Goal: Transaction & Acquisition: Book appointment/travel/reservation

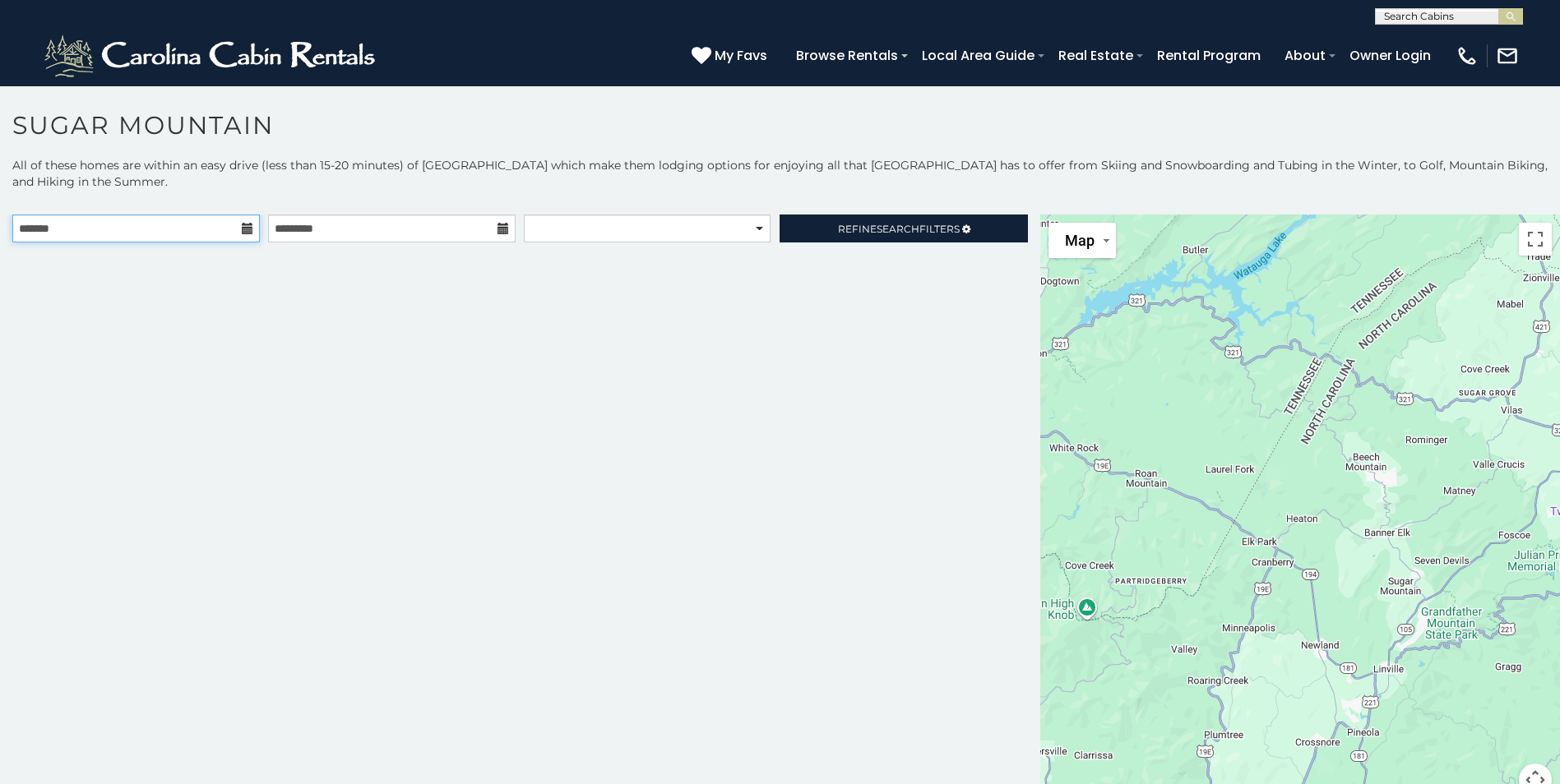
click at [92, 229] on input "text" at bounding box center [136, 228] width 247 height 28
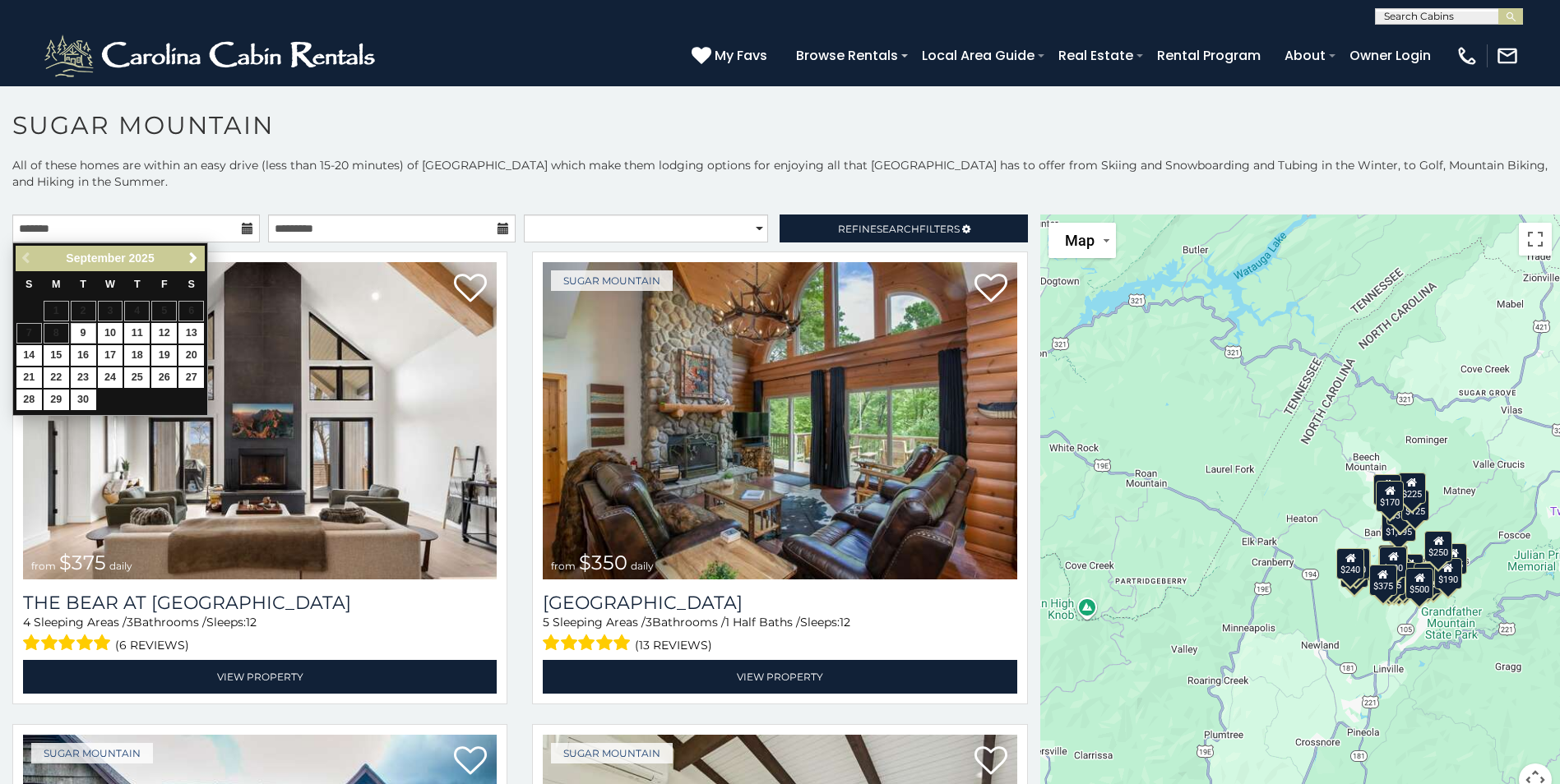
click at [345, 138] on h1 "Sugar Mountain" at bounding box center [780, 133] width 1560 height 47
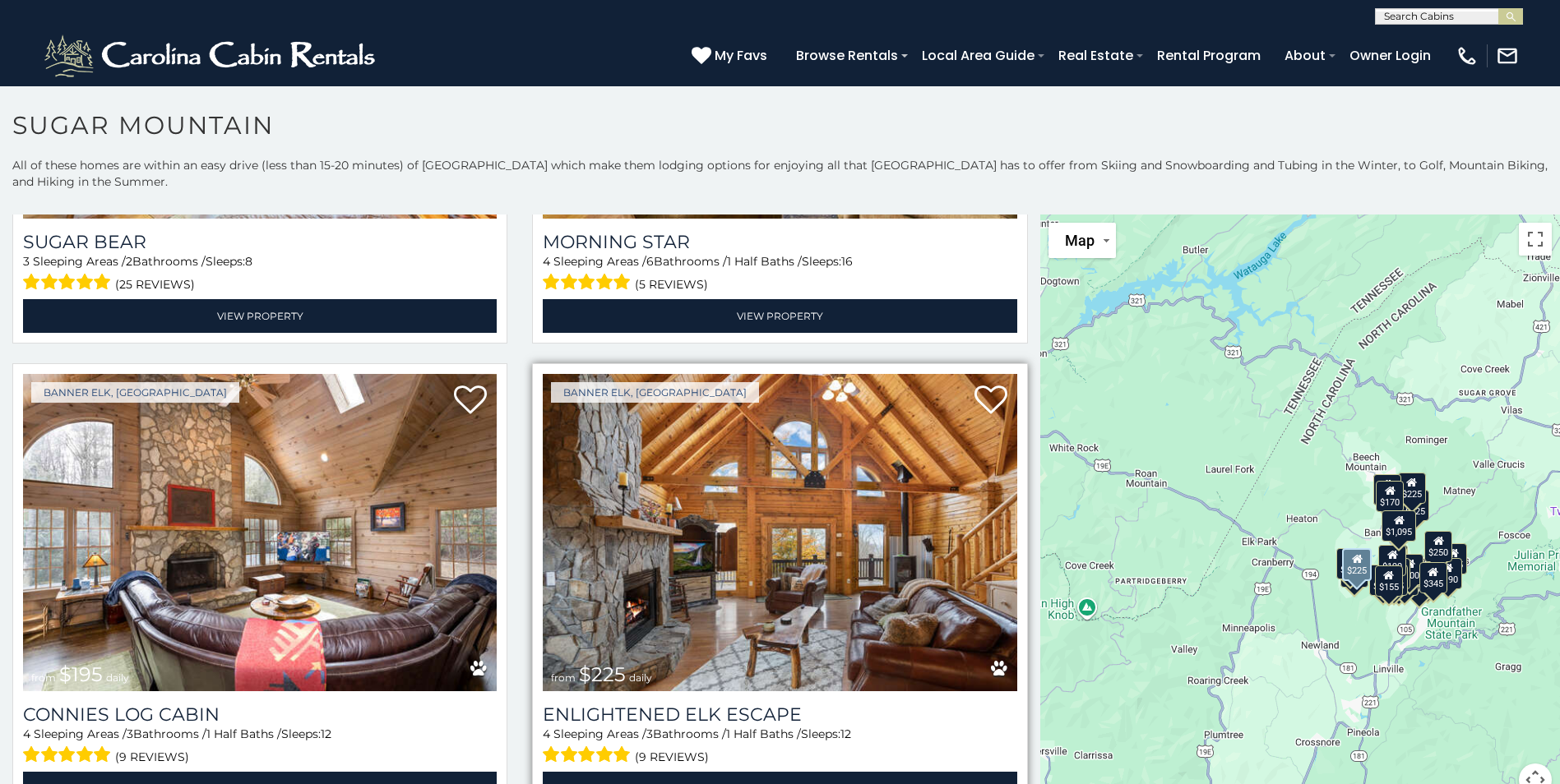
scroll to position [3205, 0]
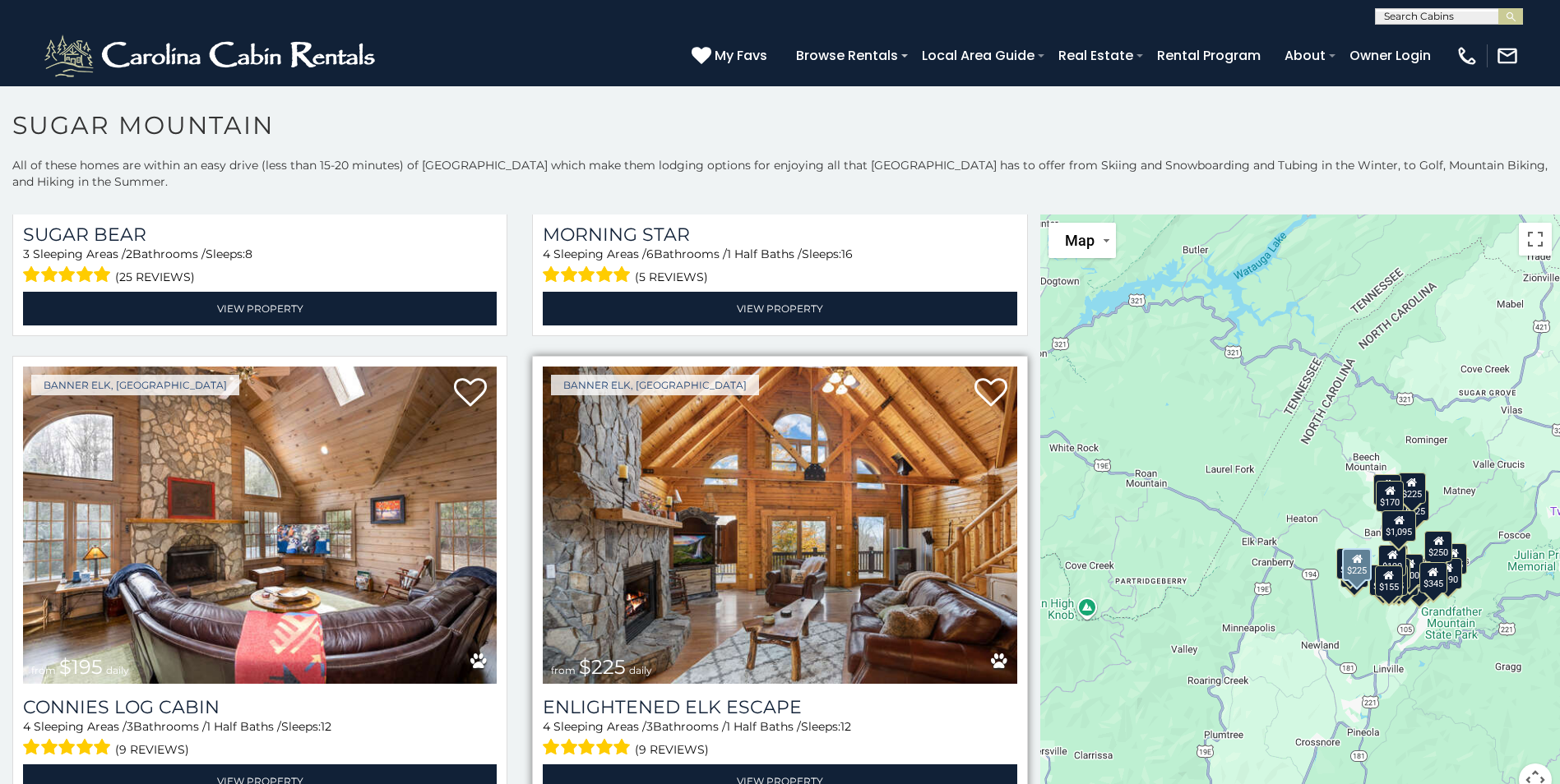
click at [677, 517] on img at bounding box center [779, 524] width 474 height 317
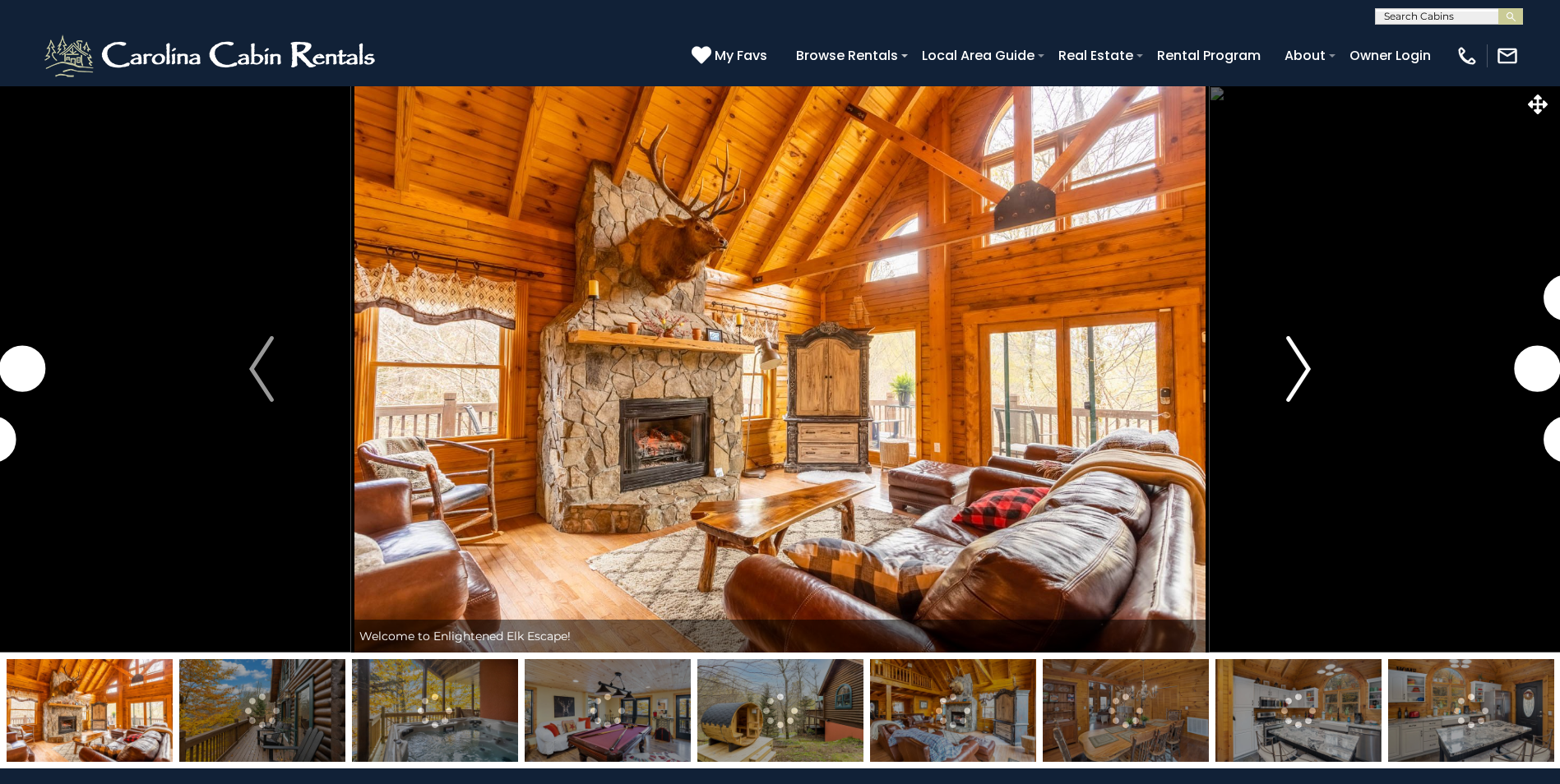
click at [1313, 354] on button "Next" at bounding box center [1299, 369] width 180 height 567
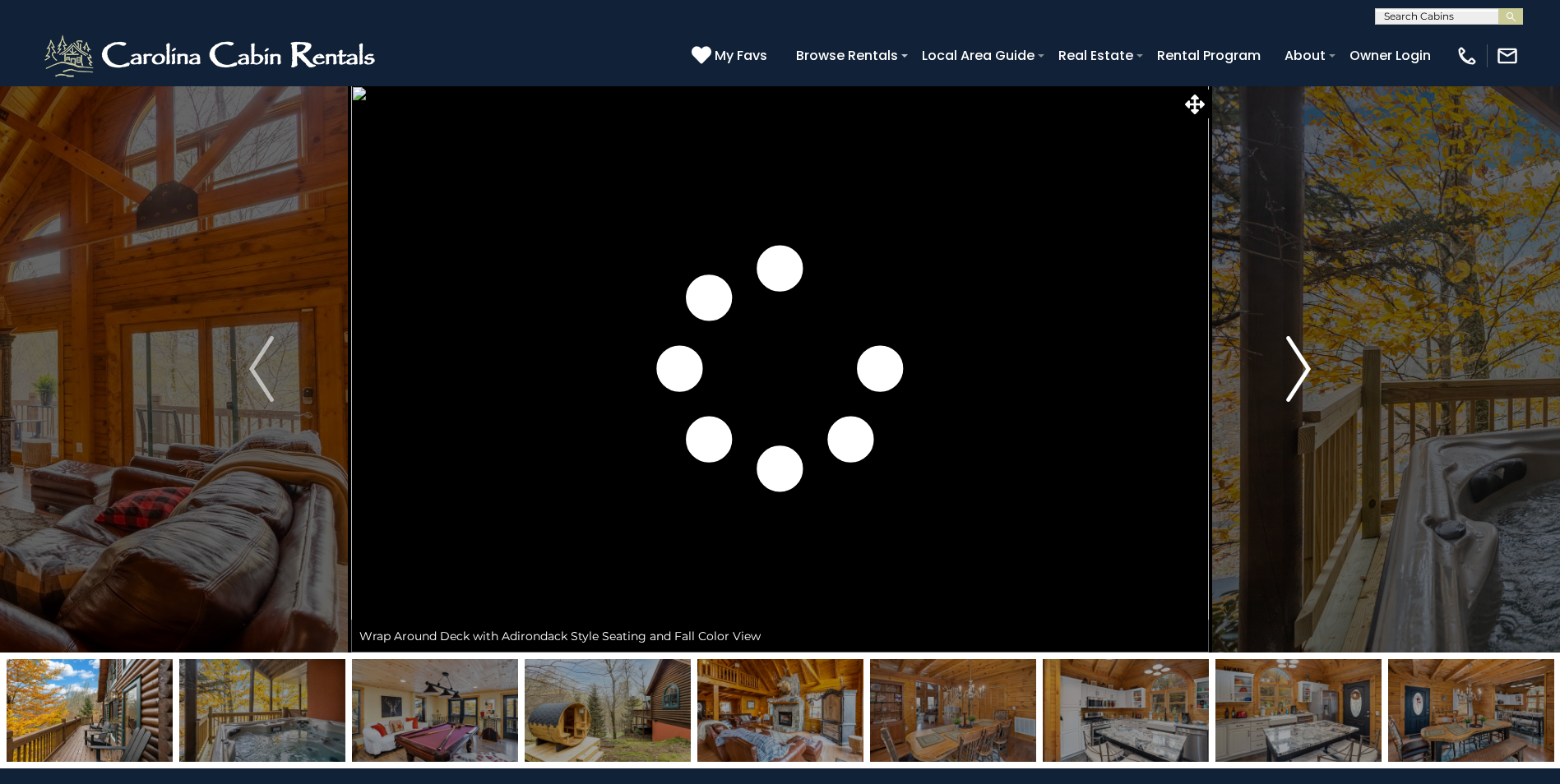
click at [1268, 375] on button "Next" at bounding box center [1299, 369] width 180 height 567
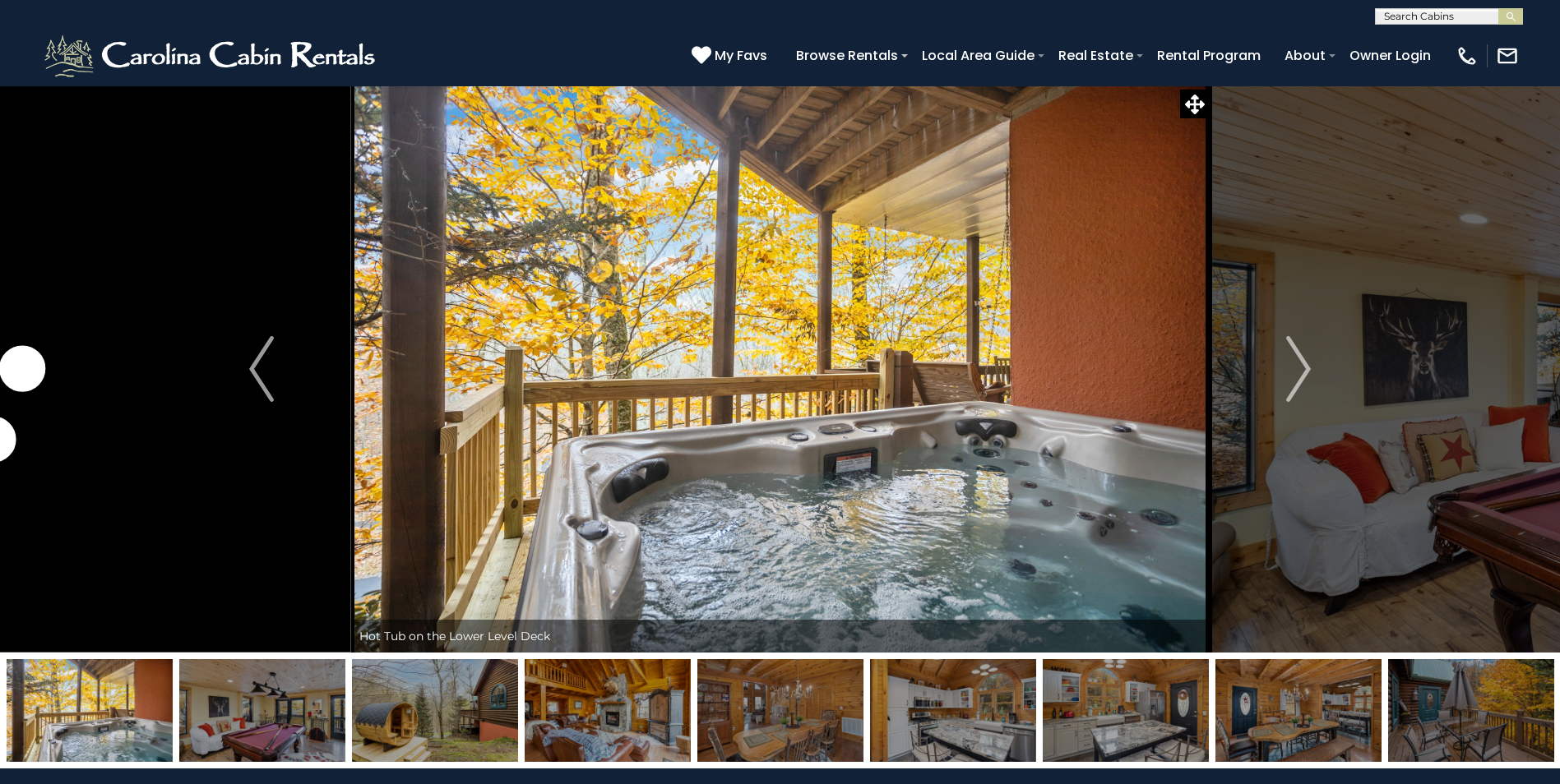
click at [437, 727] on img at bounding box center [435, 710] width 166 height 103
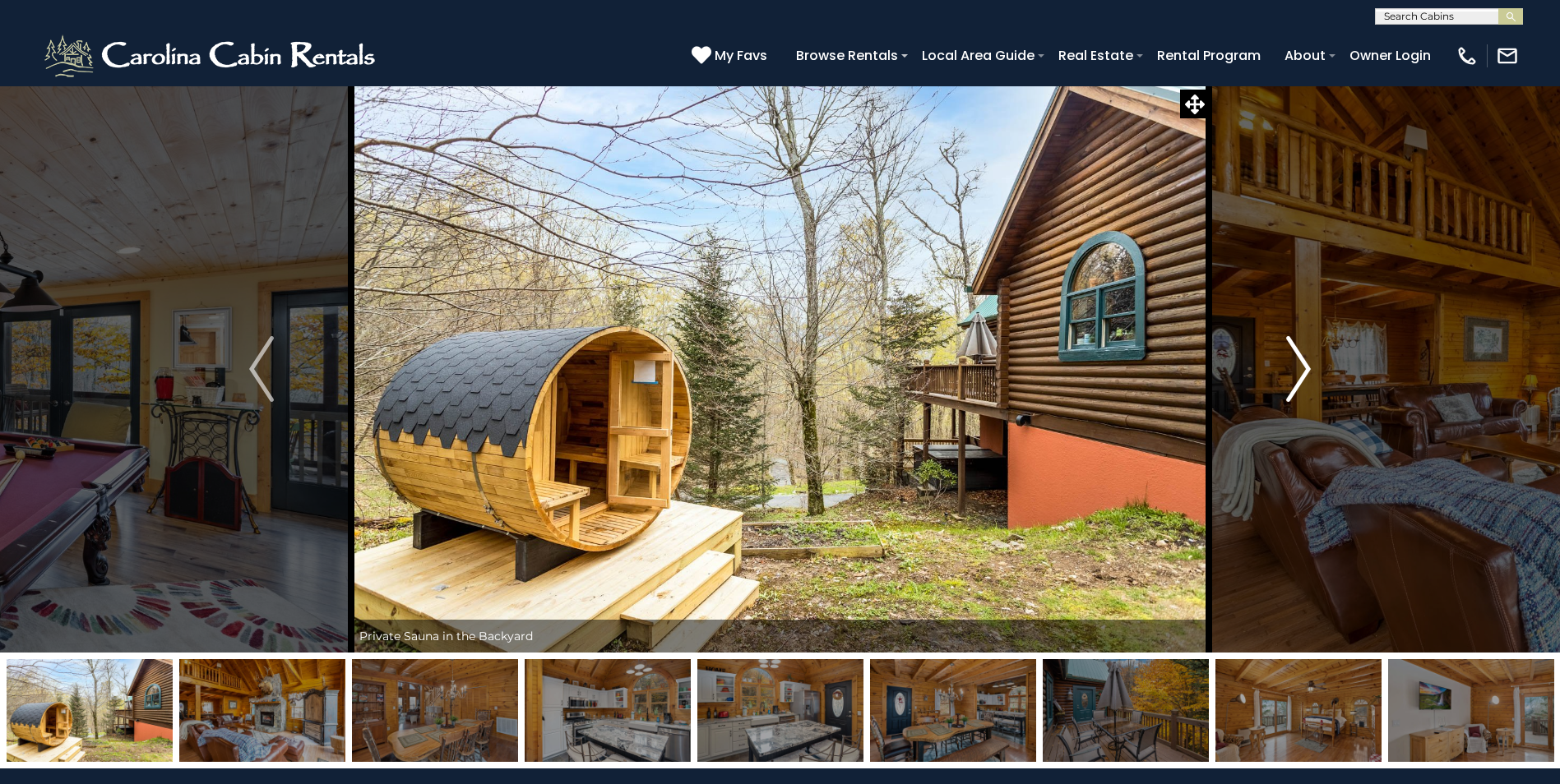
click at [1290, 364] on img "Next" at bounding box center [1299, 369] width 25 height 66
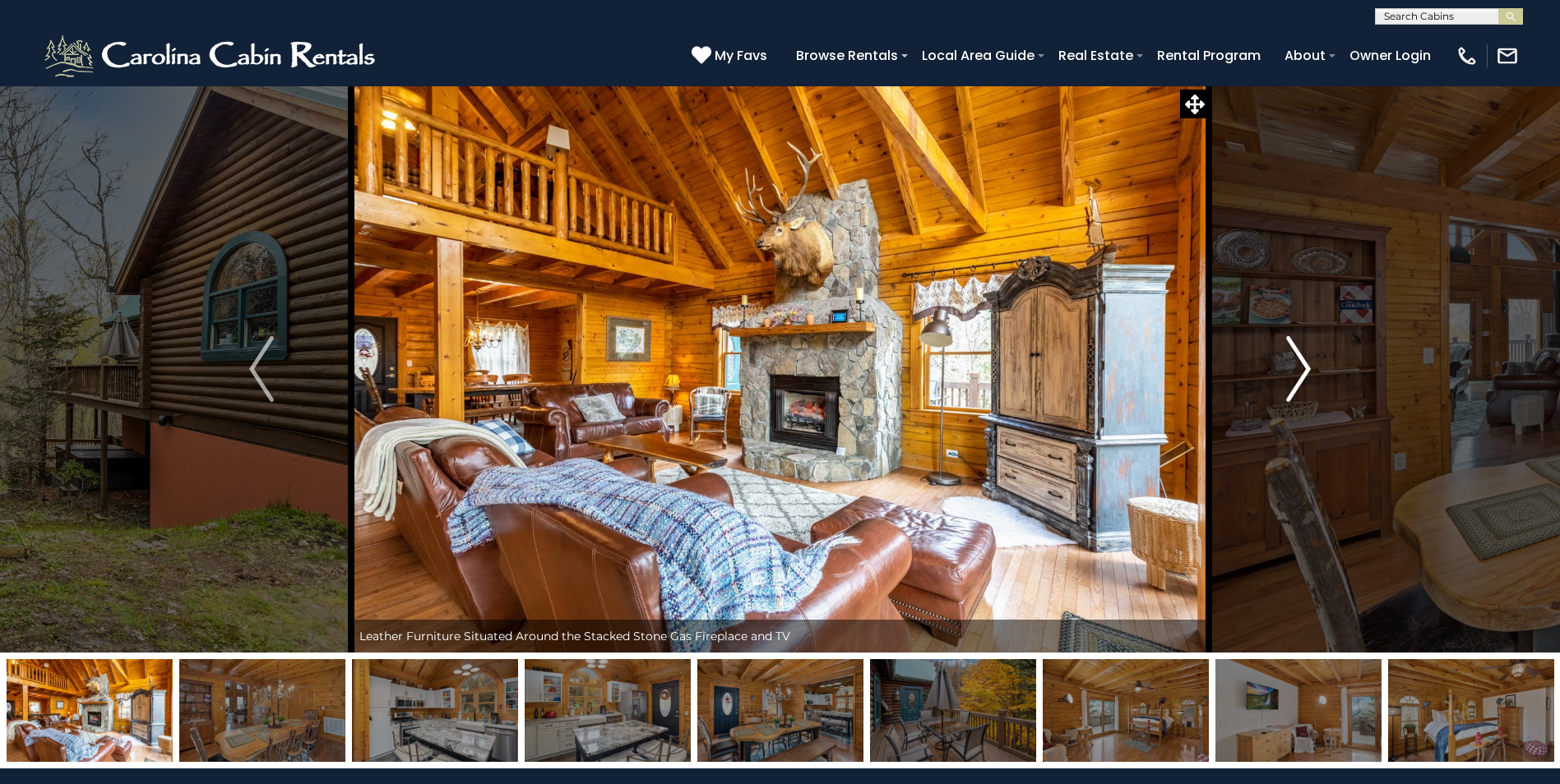
click at [1289, 364] on img "Next" at bounding box center [1299, 369] width 25 height 66
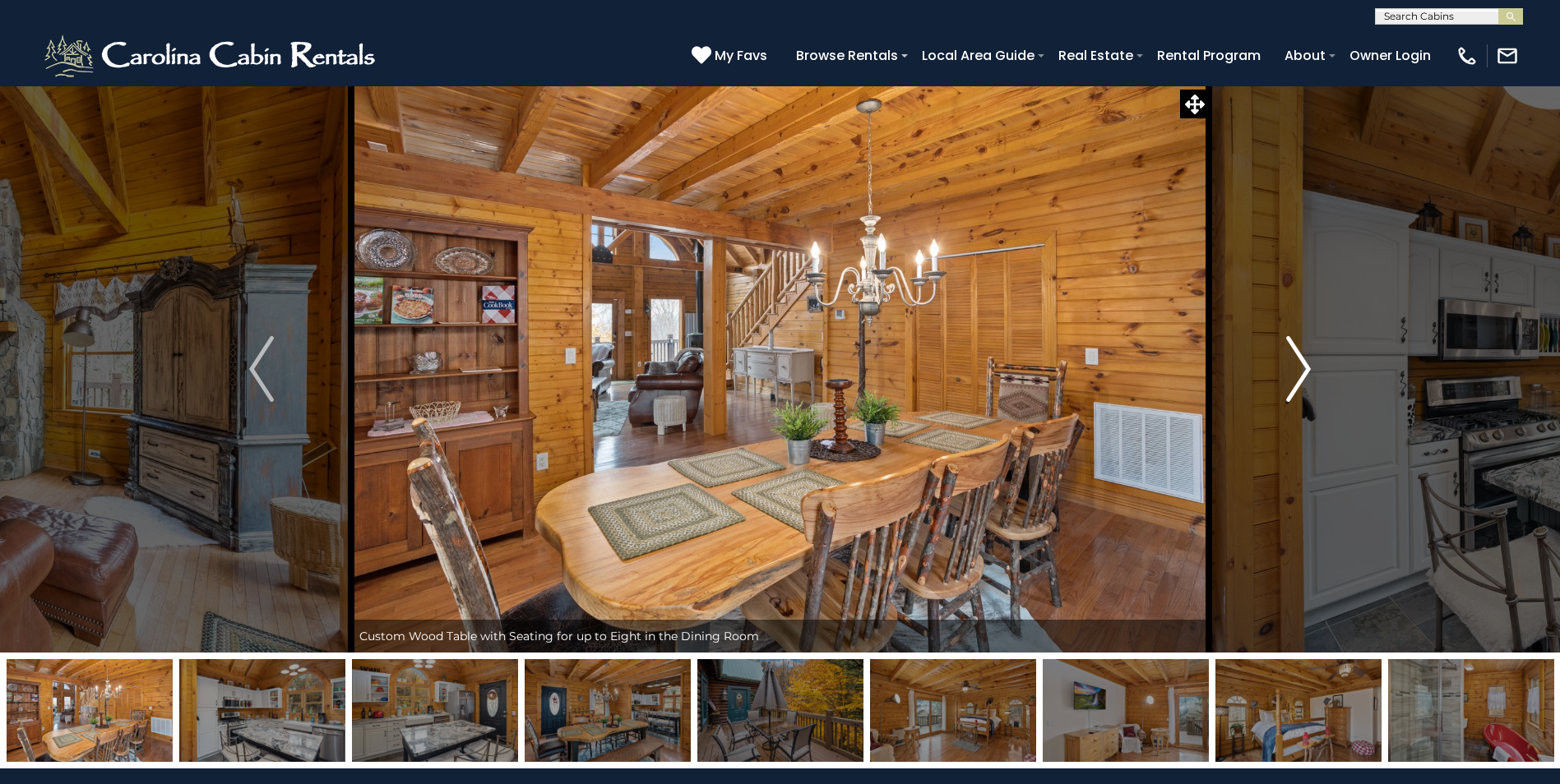
click at [1289, 364] on img "Next" at bounding box center [1299, 369] width 25 height 66
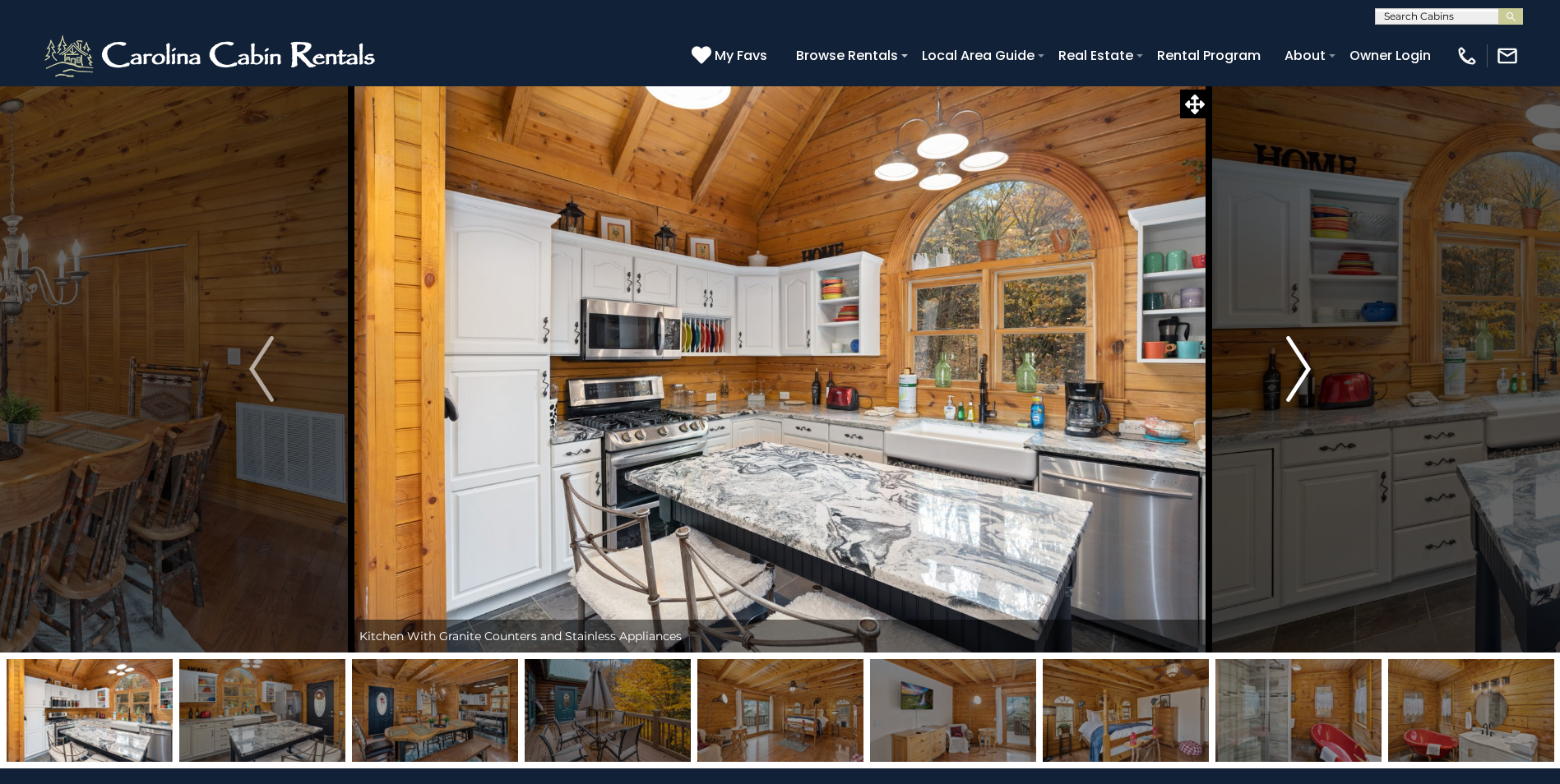
click at [1288, 364] on img "Next" at bounding box center [1299, 369] width 25 height 66
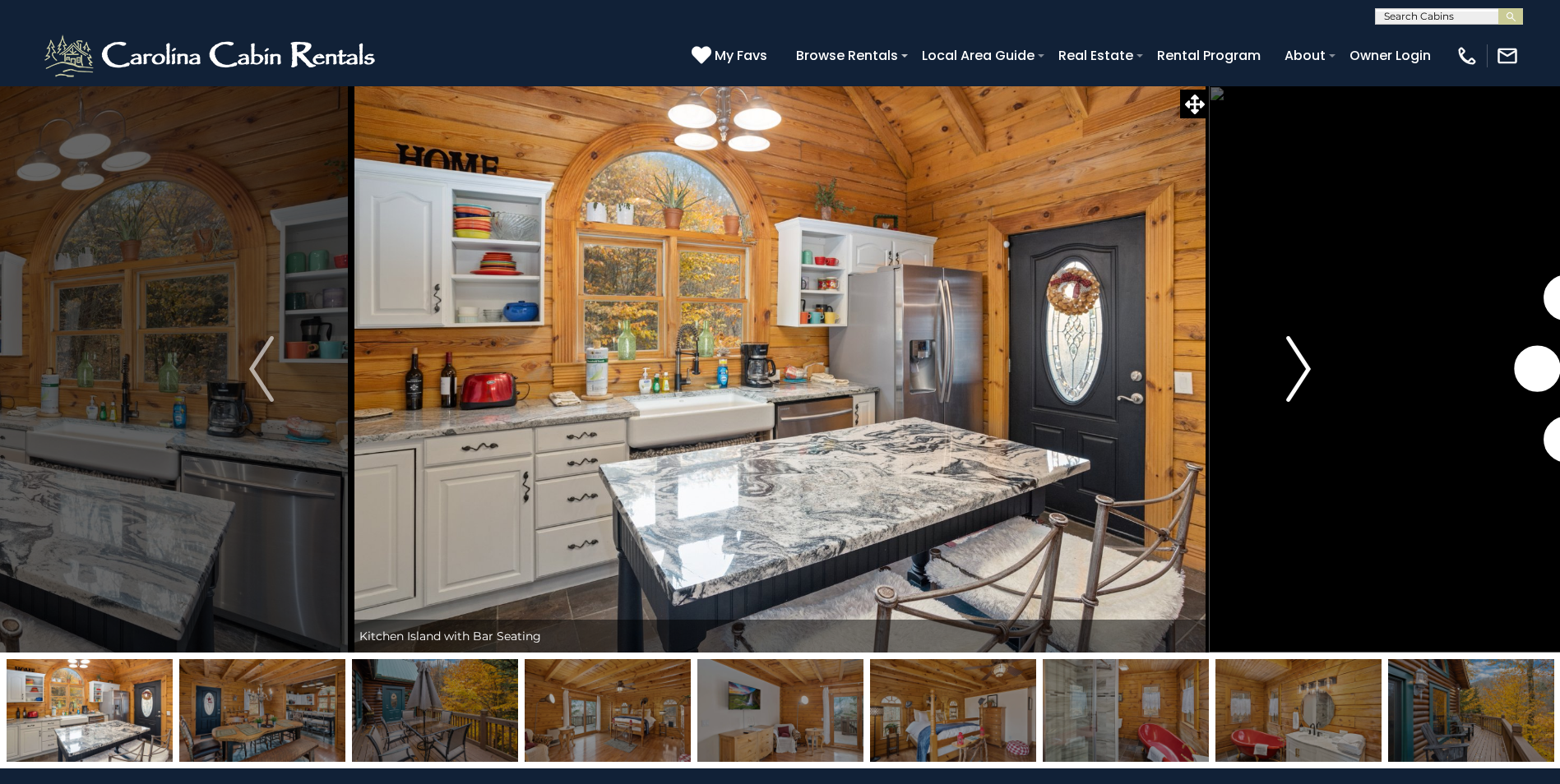
click at [1288, 364] on img "Next" at bounding box center [1299, 369] width 25 height 66
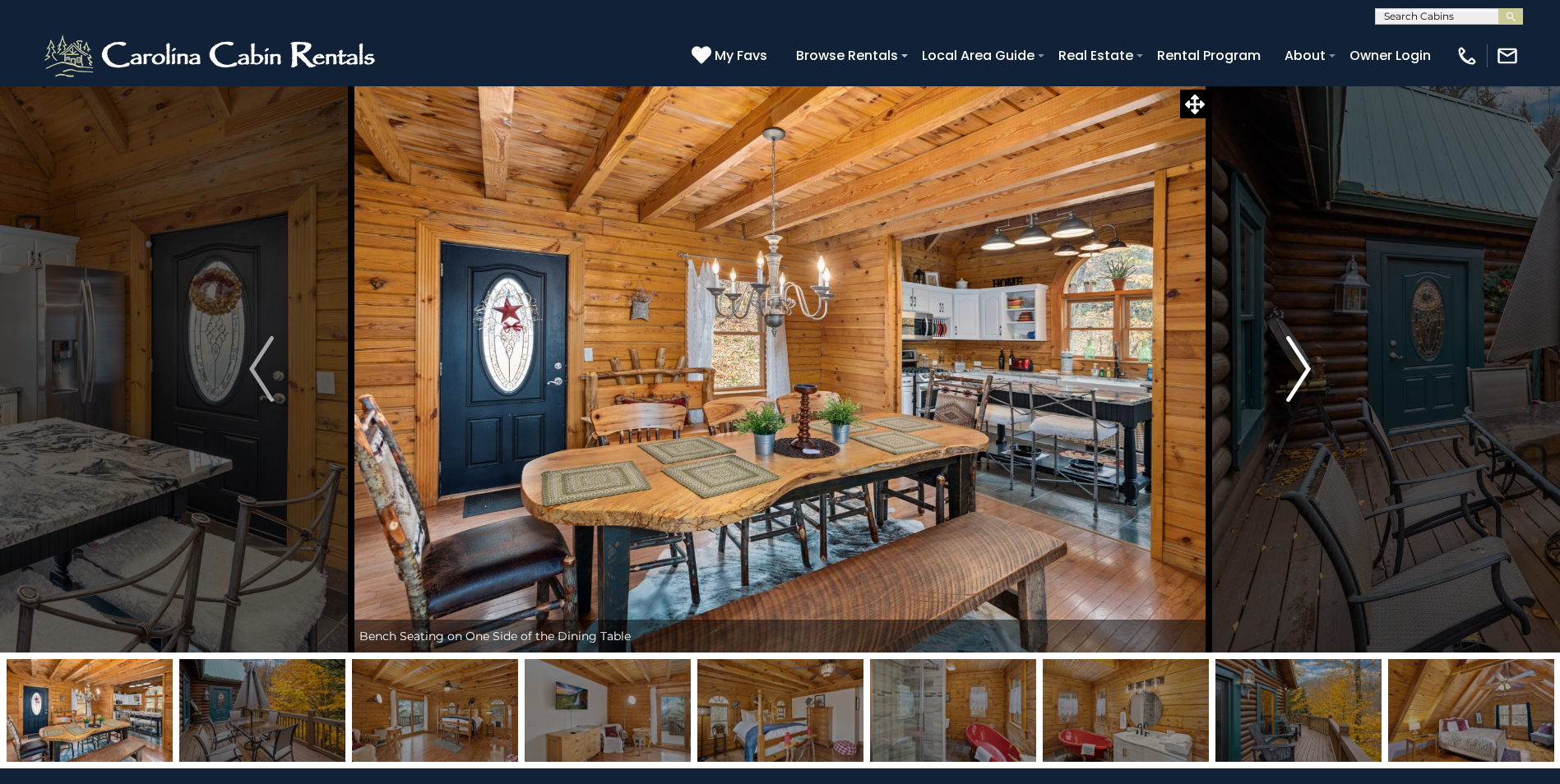
click at [1288, 364] on img "Next" at bounding box center [1299, 369] width 25 height 66
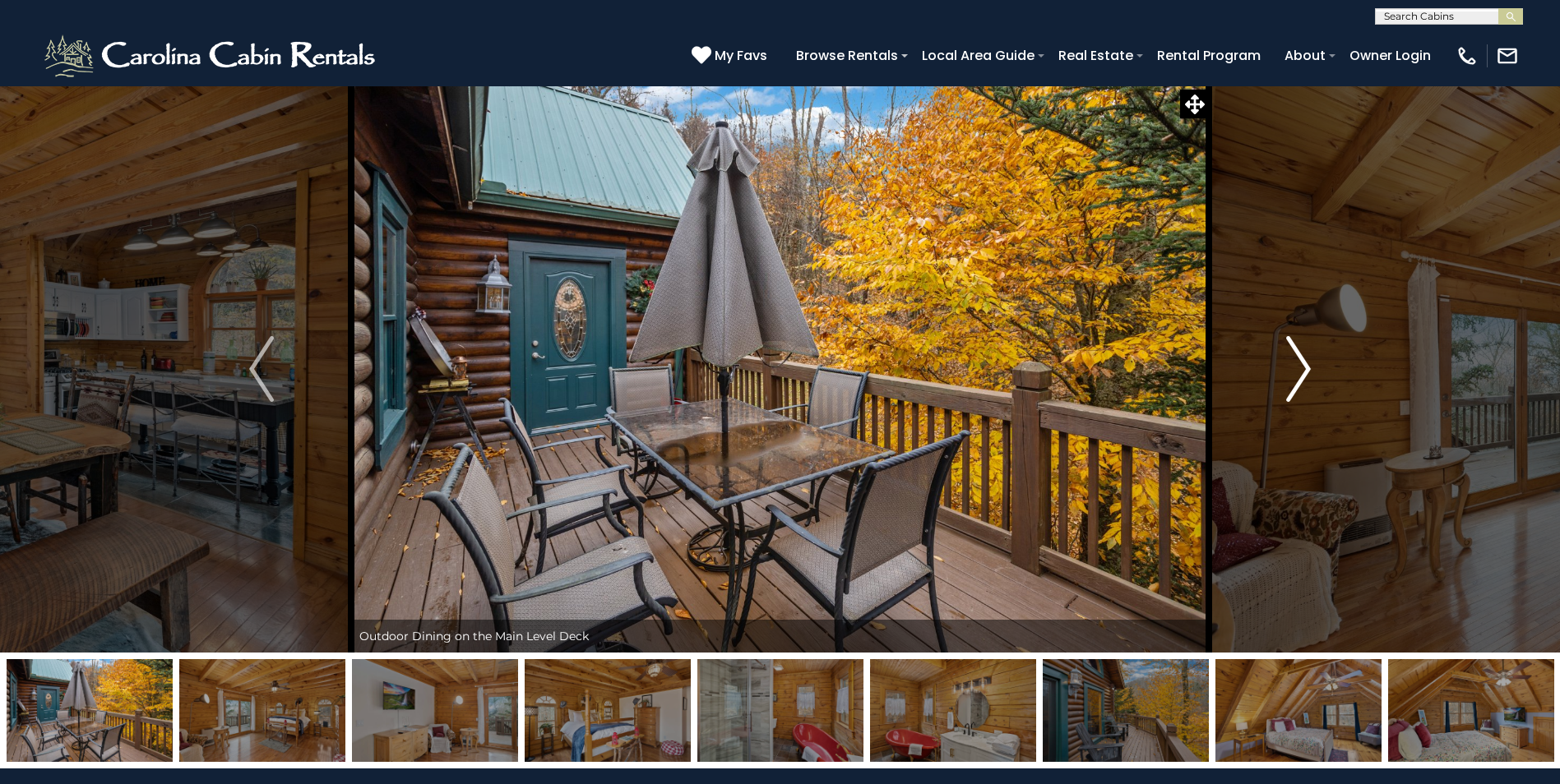
click at [1287, 364] on img "Next" at bounding box center [1299, 369] width 25 height 66
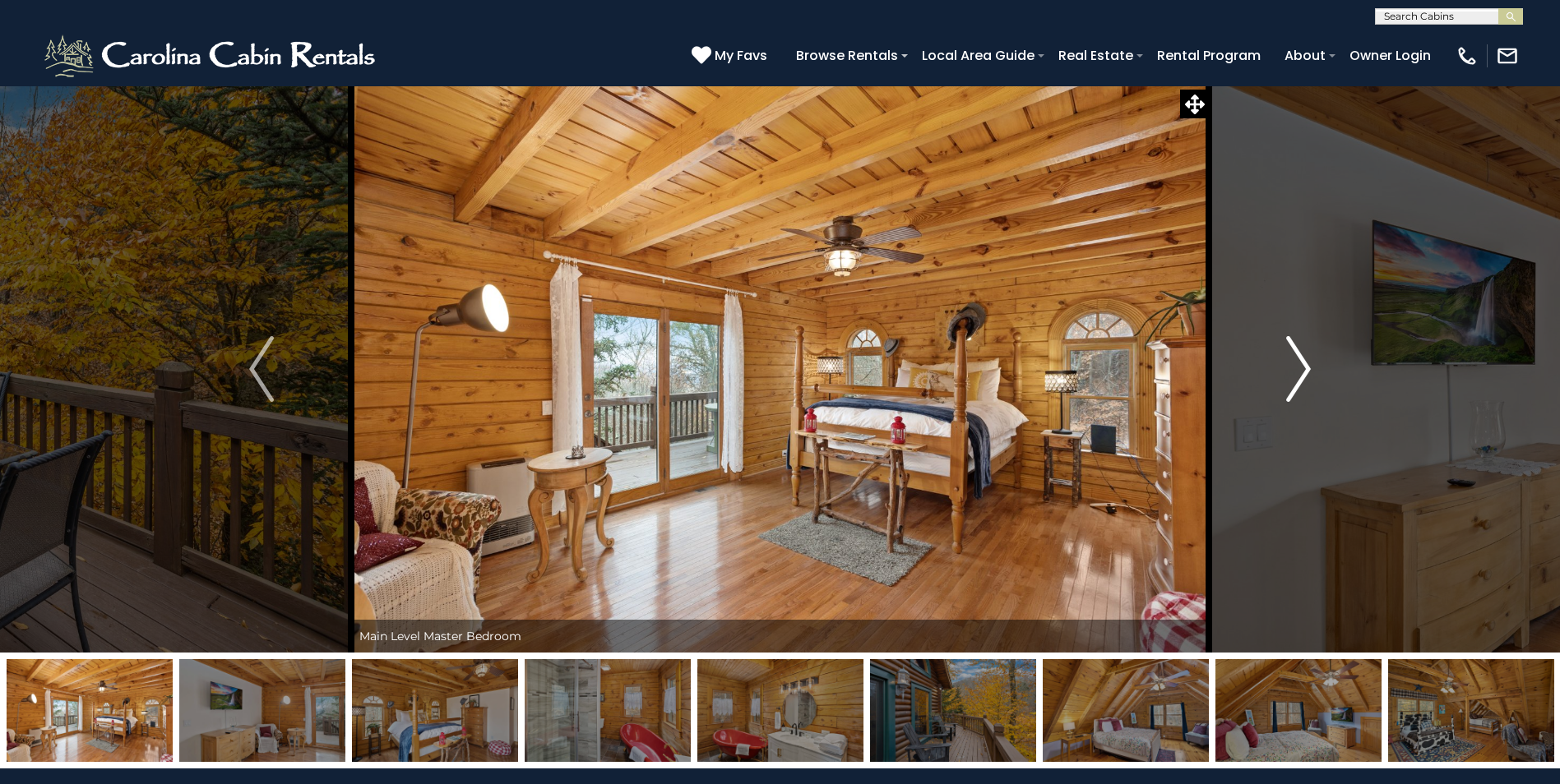
click at [1287, 364] on img "Next" at bounding box center [1299, 369] width 25 height 66
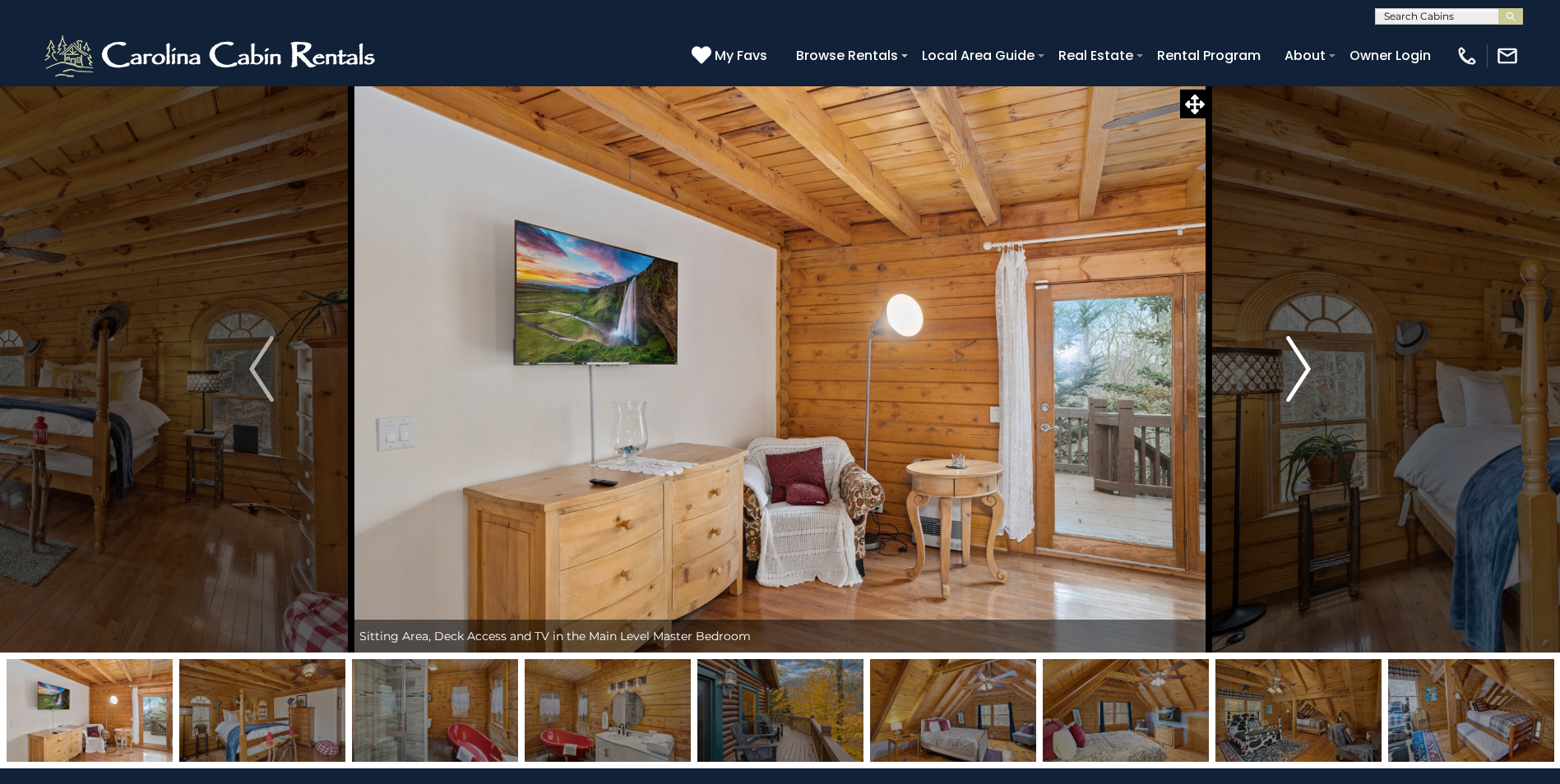
click at [1287, 364] on img "Next" at bounding box center [1299, 369] width 25 height 66
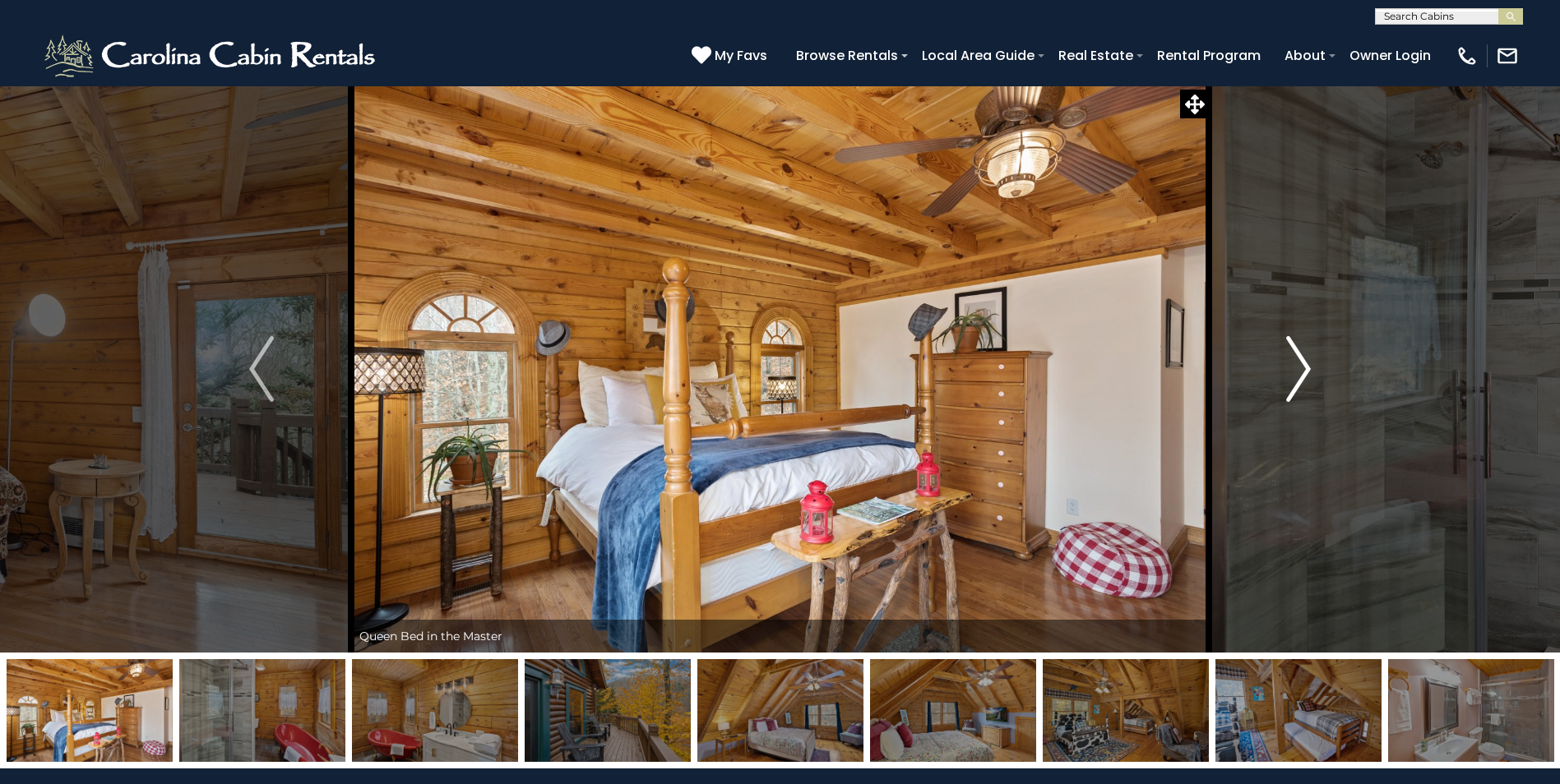
click at [1287, 364] on img "Next" at bounding box center [1299, 369] width 25 height 66
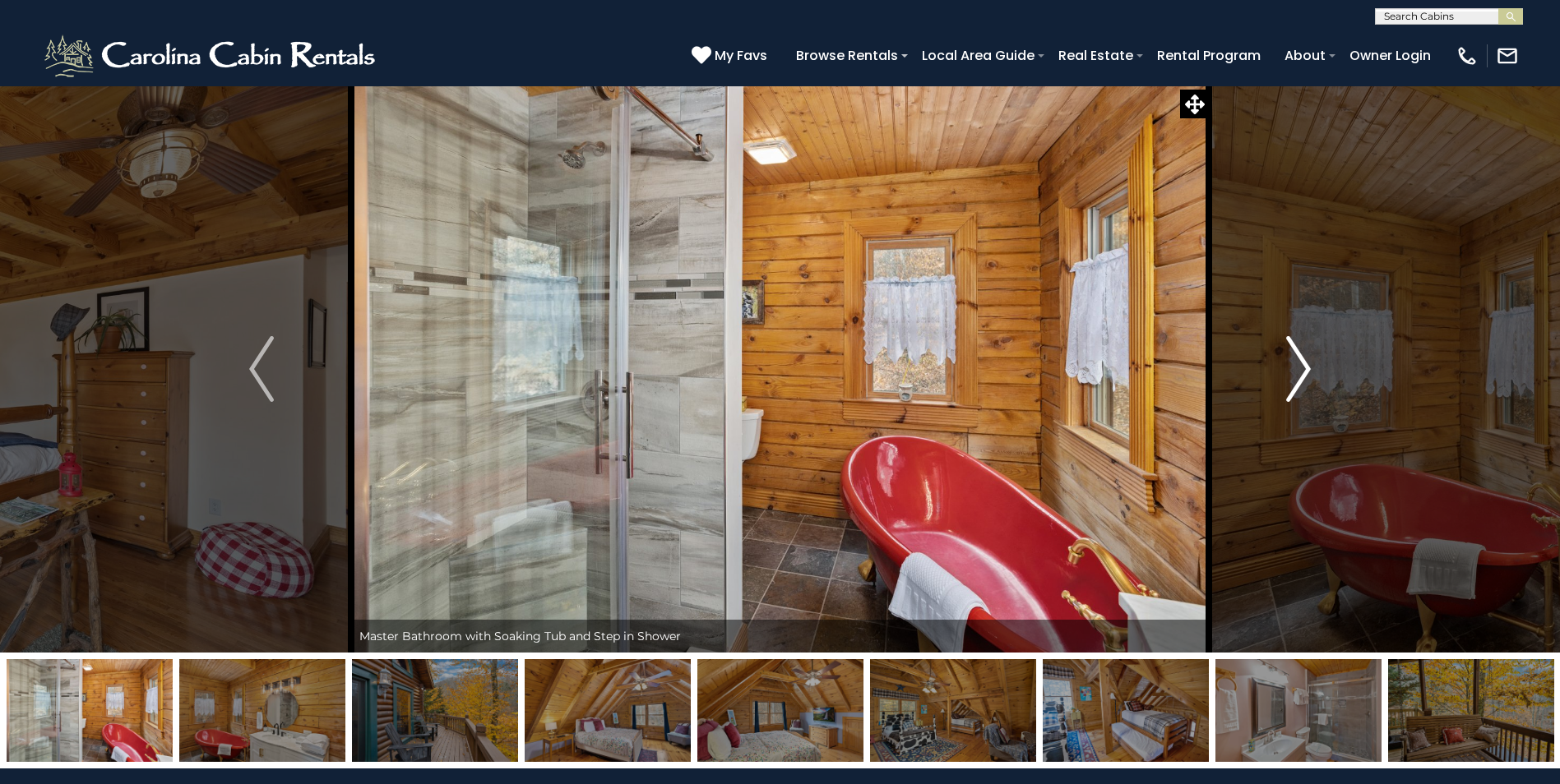
click at [1287, 364] on img "Next" at bounding box center [1299, 369] width 25 height 66
